Goal: Task Accomplishment & Management: Manage account settings

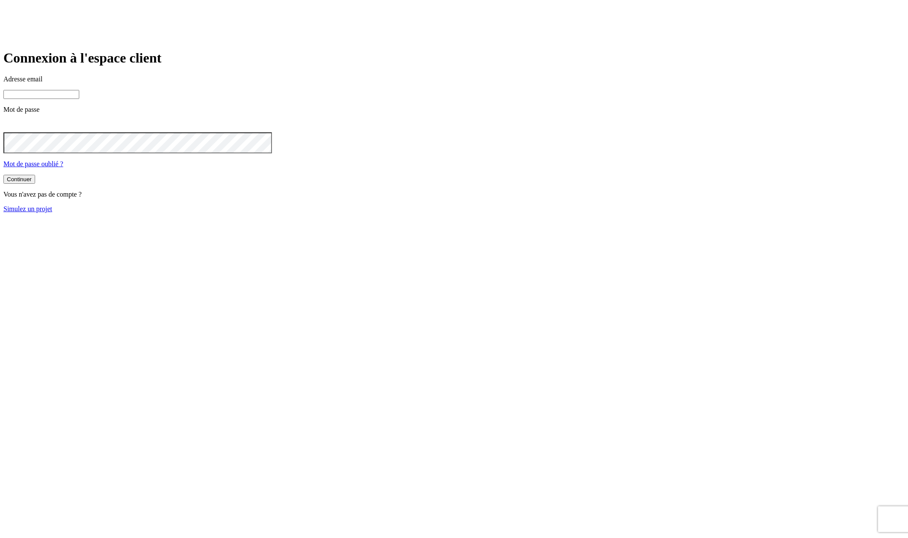
type input "james.bond+11569@nalo.fr"
click at [79, 99] on input "james.bond+11569@nalo.fr" at bounding box center [41, 94] width 76 height 9
click at [35, 184] on button "Continuer" at bounding box center [19, 179] width 32 height 9
